Goal: Task Accomplishment & Management: Manage account settings

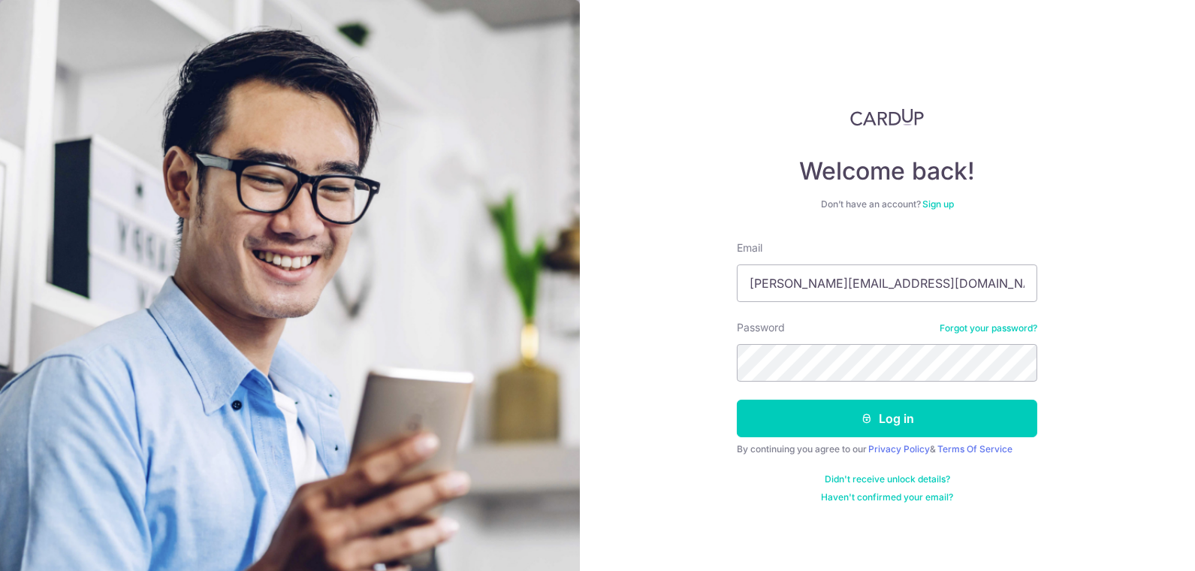
type input "sheldon@theultimate.com.sg"
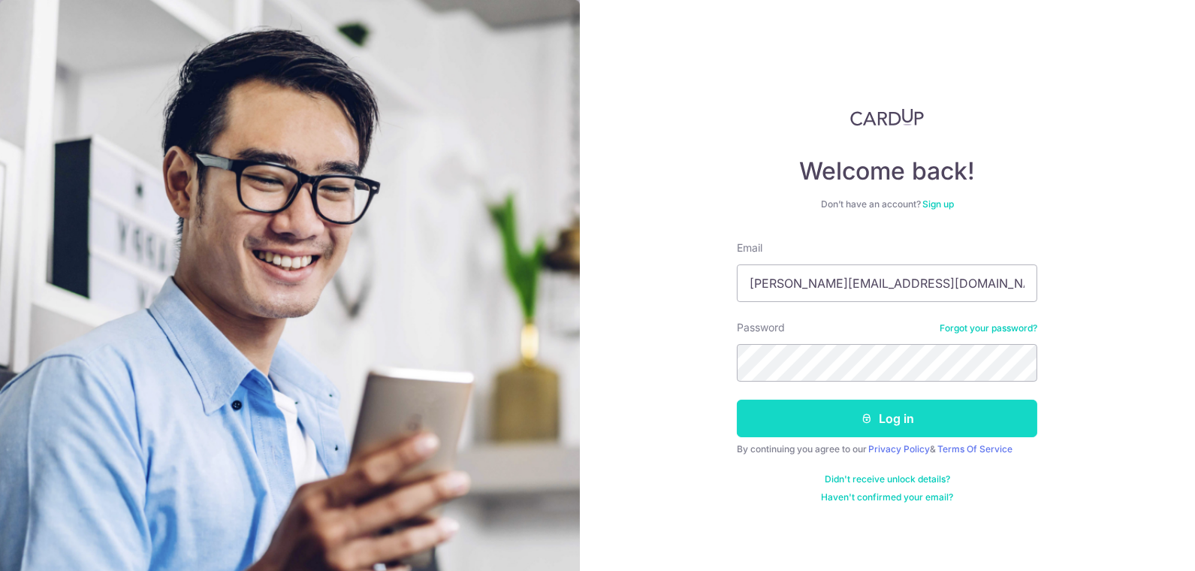
click at [861, 415] on icon "submit" at bounding box center [867, 418] width 12 height 12
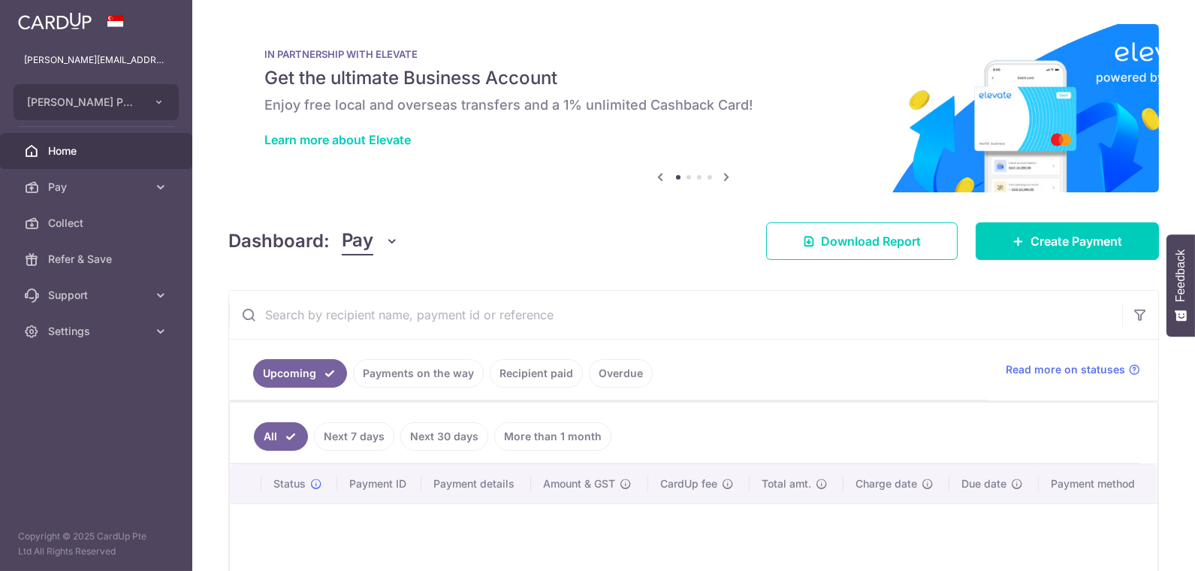
click at [449, 368] on link "Payments on the way" at bounding box center [418, 373] width 131 height 29
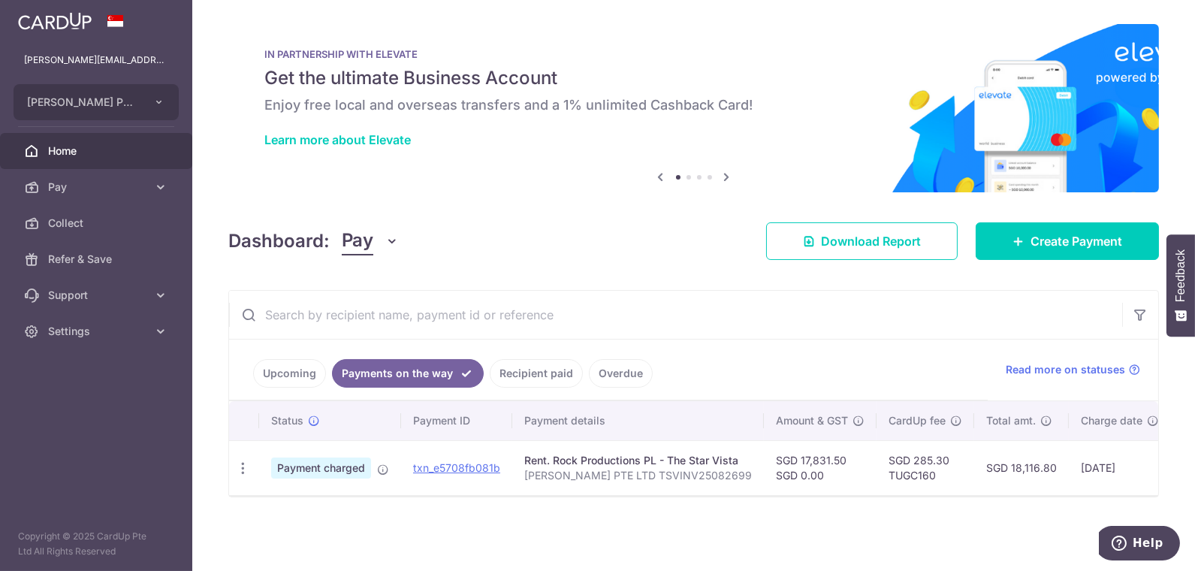
scroll to position [1, 0]
click at [77, 326] on span "Settings" at bounding box center [97, 331] width 99 height 15
click at [76, 400] on span "Logout" at bounding box center [97, 403] width 99 height 15
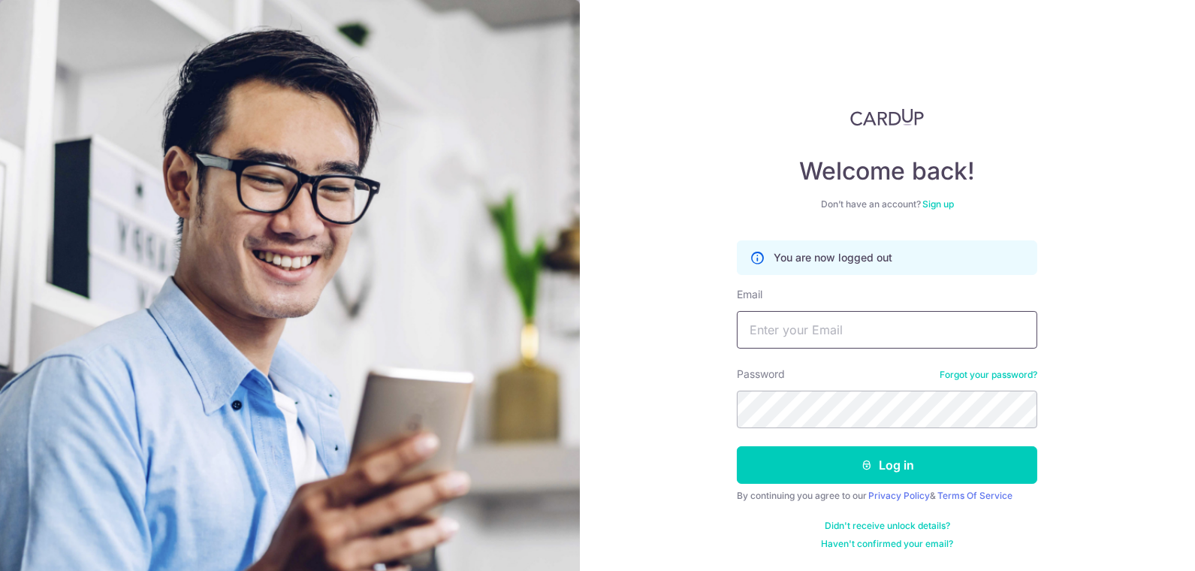
drag, startPoint x: 892, startPoint y: 333, endPoint x: 992, endPoint y: 335, distance: 99.9
click at [891, 333] on input "Email" at bounding box center [887, 330] width 300 height 38
paste input "[PERSON_NAME][EMAIL_ADDRESS][DOMAIN_NAME]"
type input "[PERSON_NAME][EMAIL_ADDRESS][DOMAIN_NAME]"
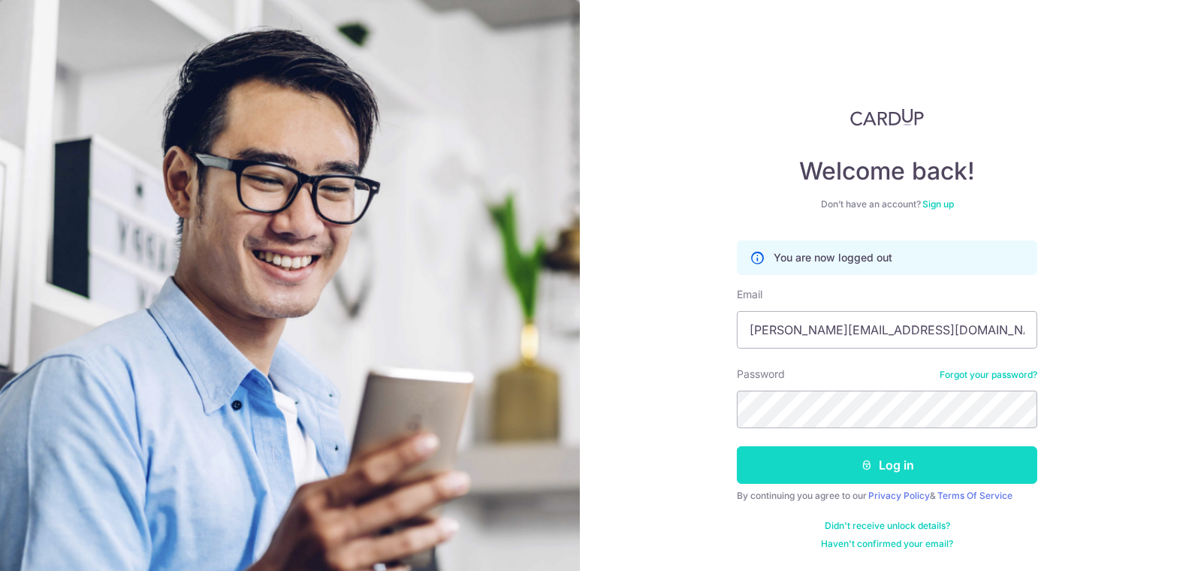
click at [868, 460] on icon "submit" at bounding box center [867, 465] width 12 height 12
